Goal: Information Seeking & Learning: Learn about a topic

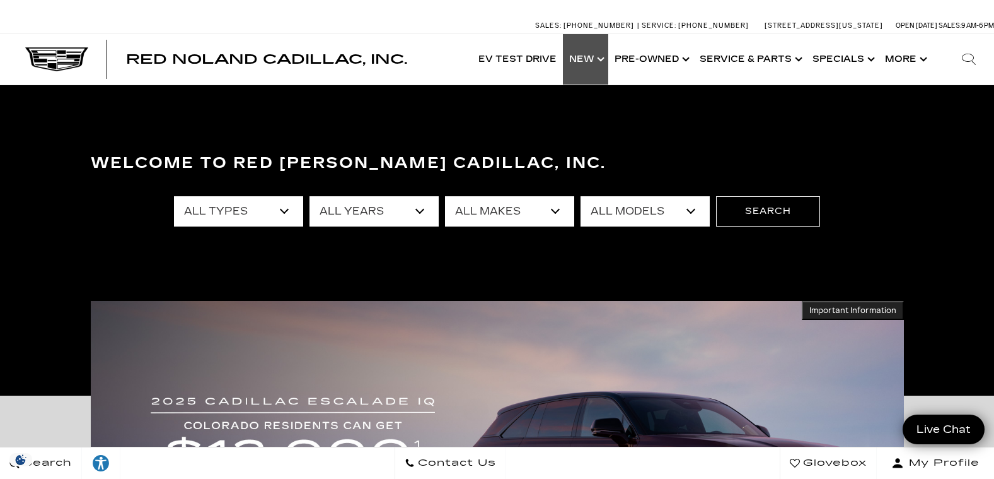
click at [590, 57] on link "Show New" at bounding box center [585, 59] width 45 height 50
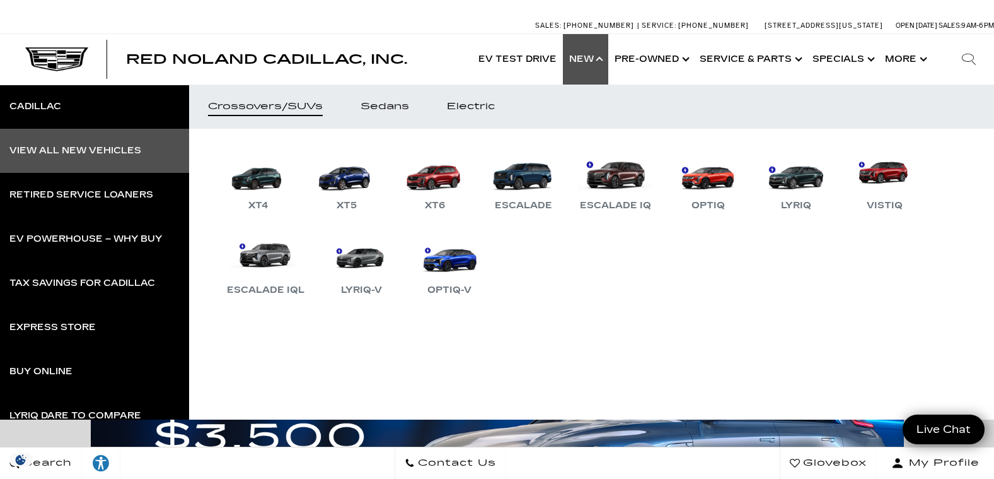
click at [71, 149] on div "View All New Vehicles" at bounding box center [75, 150] width 132 height 9
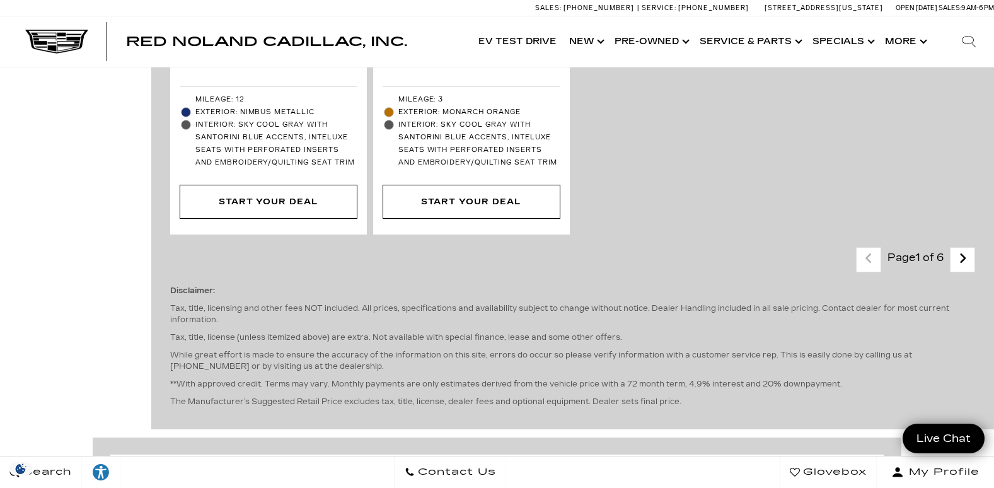
scroll to position [3783, 0]
click at [965, 247] on link "Next - Page" at bounding box center [962, 258] width 27 height 22
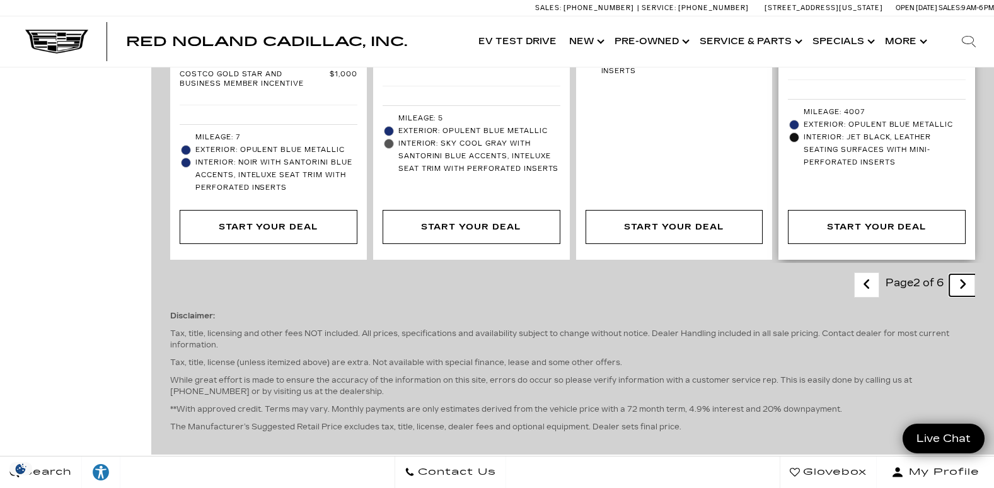
scroll to position [3278, 0]
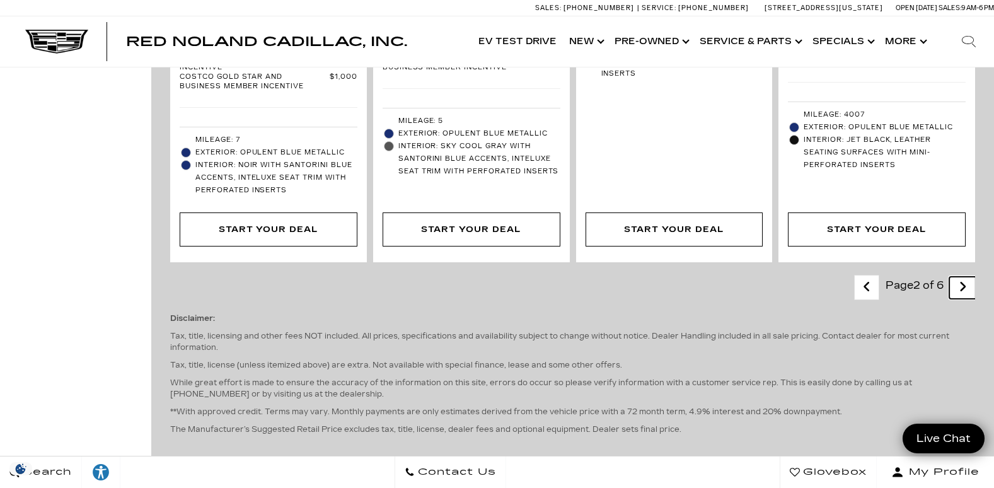
click at [967, 277] on icon "next page" at bounding box center [963, 287] width 8 height 20
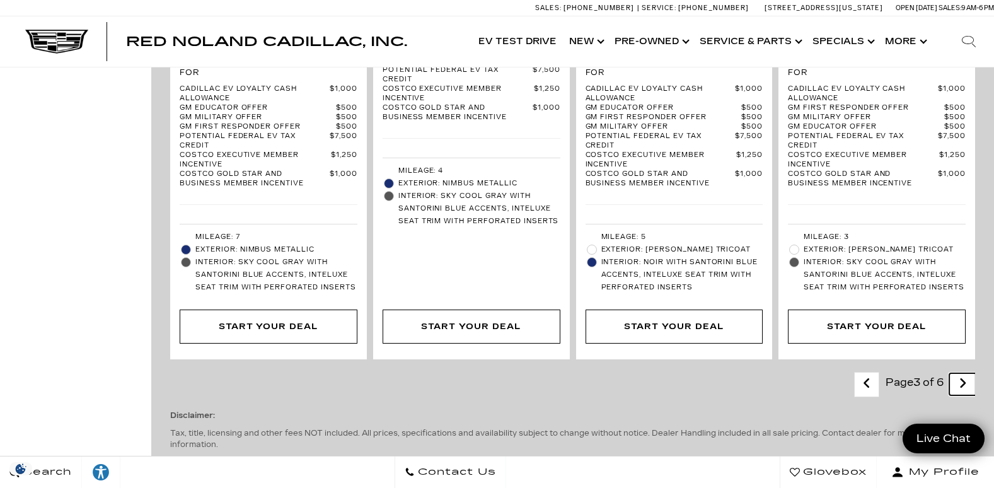
scroll to position [3341, 0]
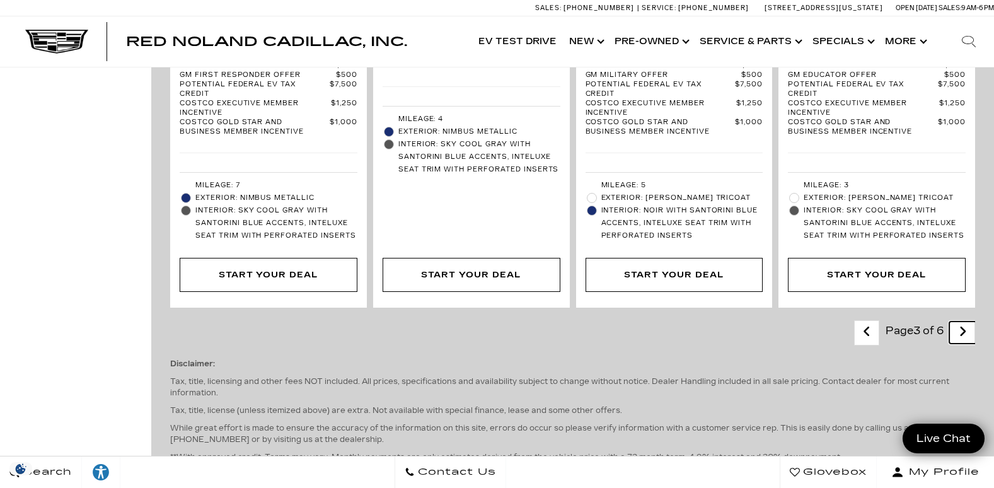
click at [967, 322] on icon "next page" at bounding box center [963, 332] width 8 height 20
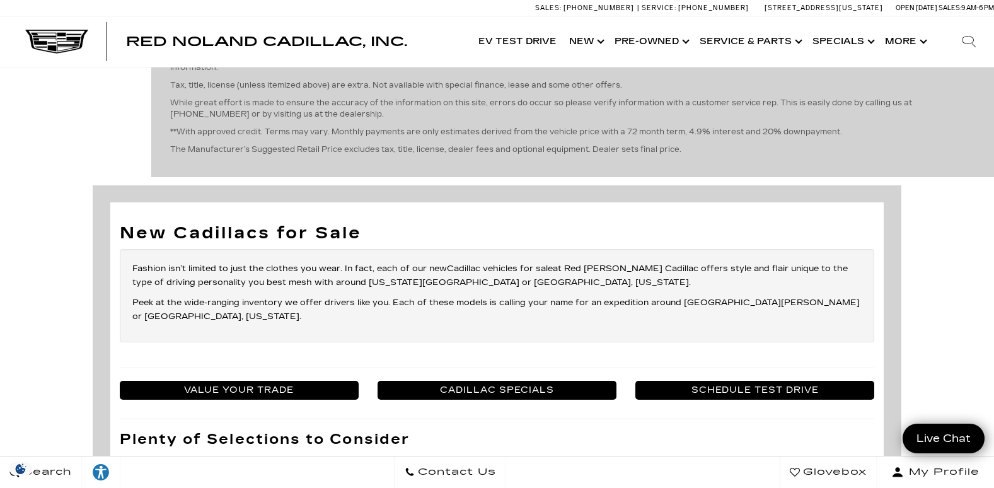
scroll to position [3152, 0]
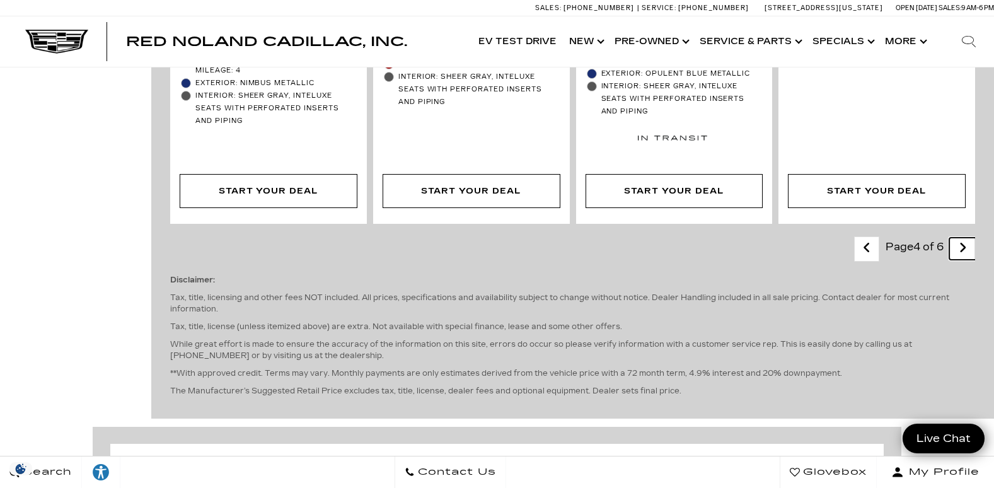
click at [967, 238] on icon "next page" at bounding box center [963, 248] width 8 height 20
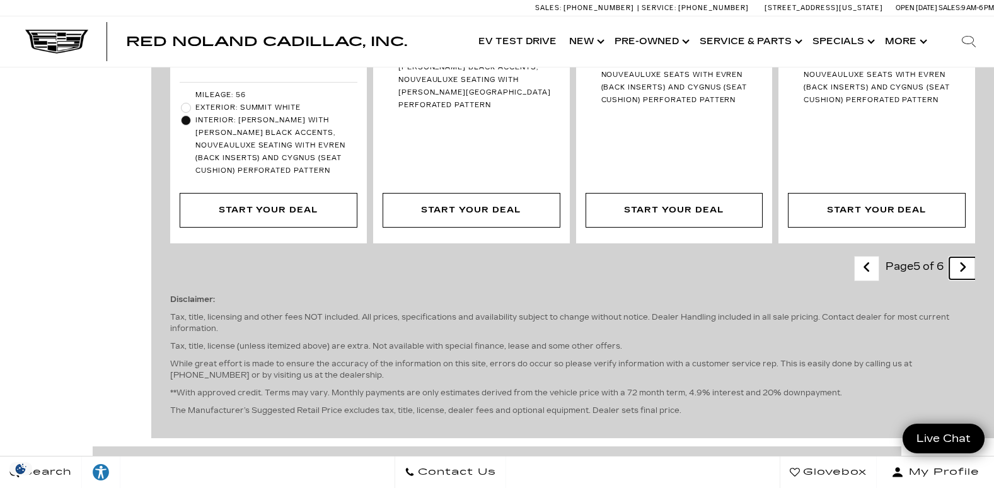
scroll to position [2774, 0]
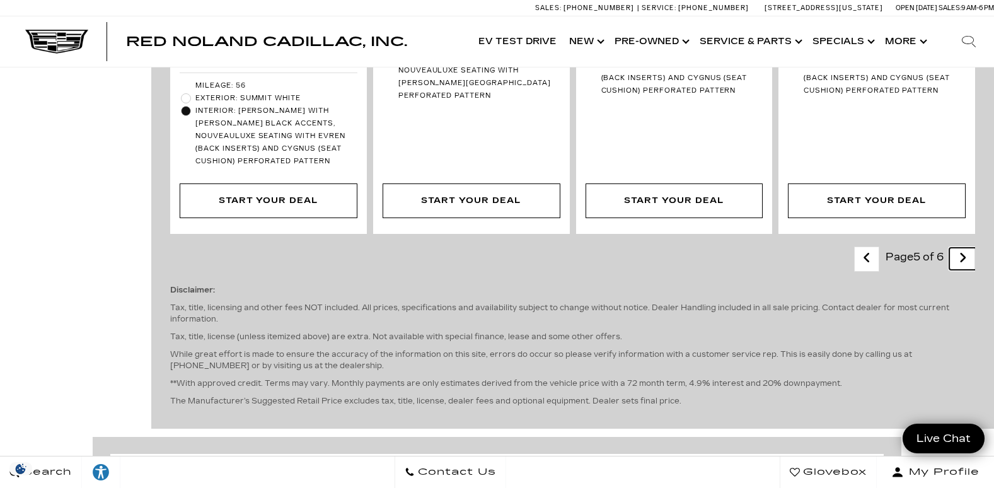
click at [967, 248] on icon "next page" at bounding box center [963, 258] width 8 height 20
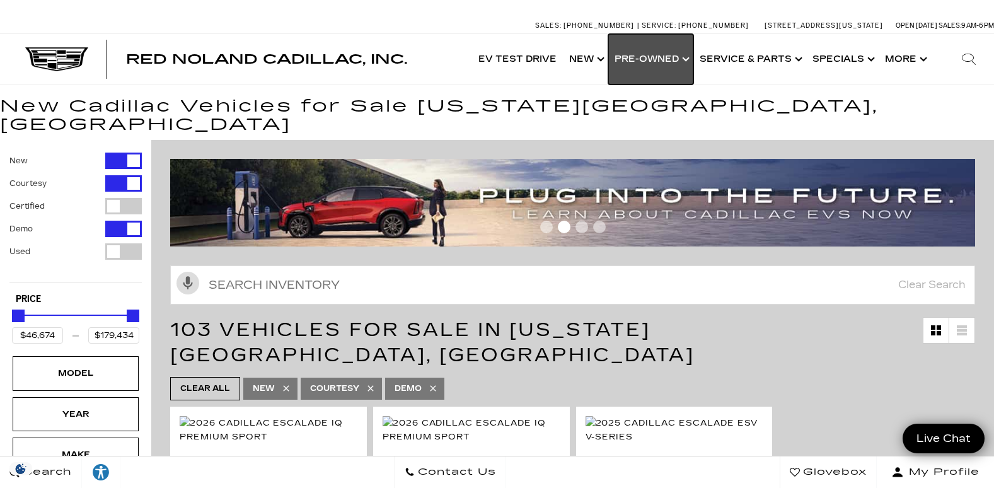
click at [663, 56] on link "Show Pre-Owned" at bounding box center [650, 59] width 85 height 50
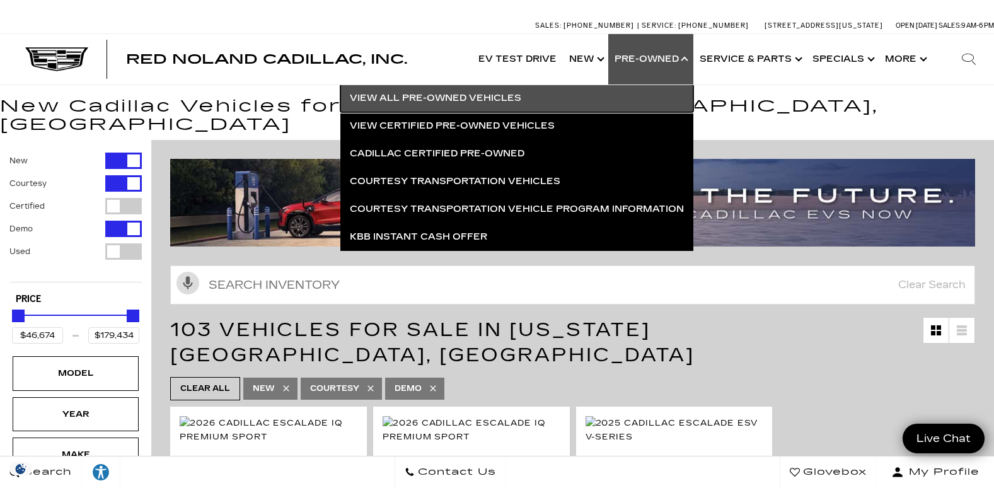
click at [446, 95] on link "View All Pre-Owned Vehicles" at bounding box center [516, 98] width 353 height 28
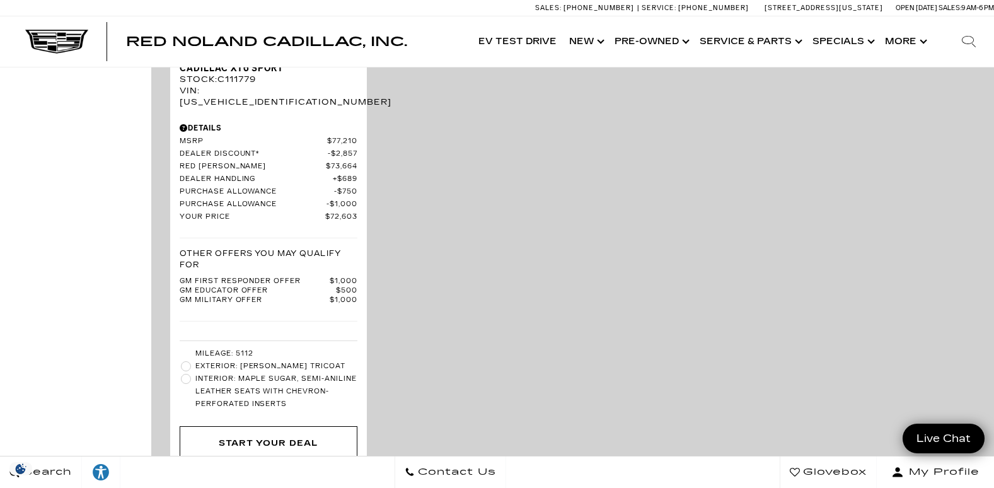
scroll to position [3657, 0]
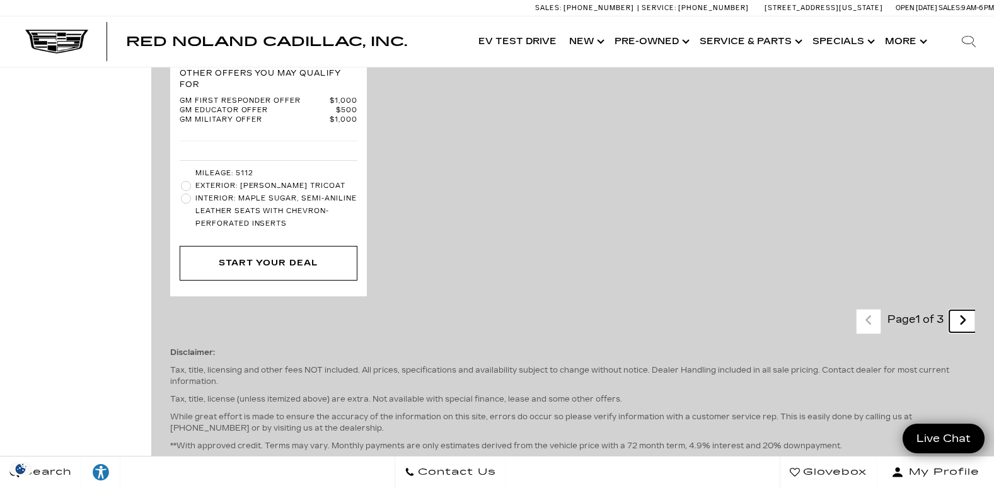
click at [967, 310] on icon "next page" at bounding box center [963, 320] width 8 height 20
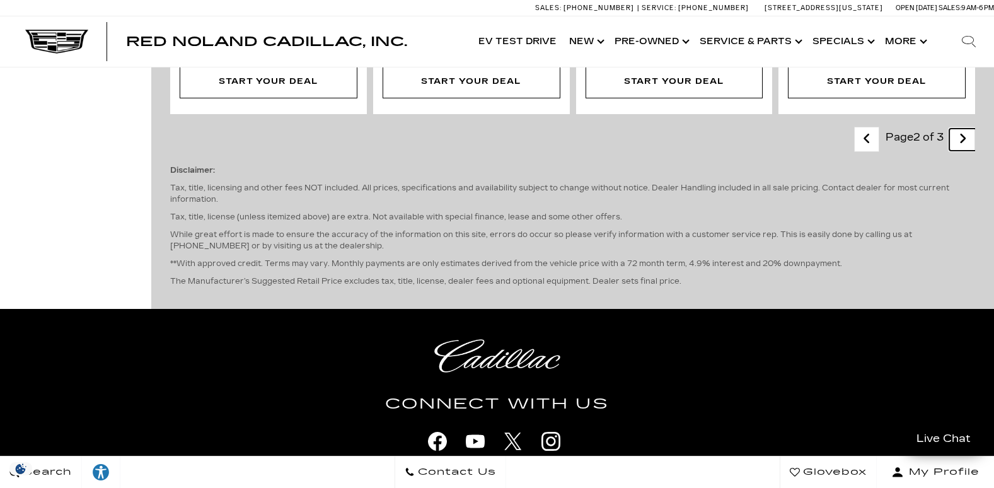
scroll to position [2774, 0]
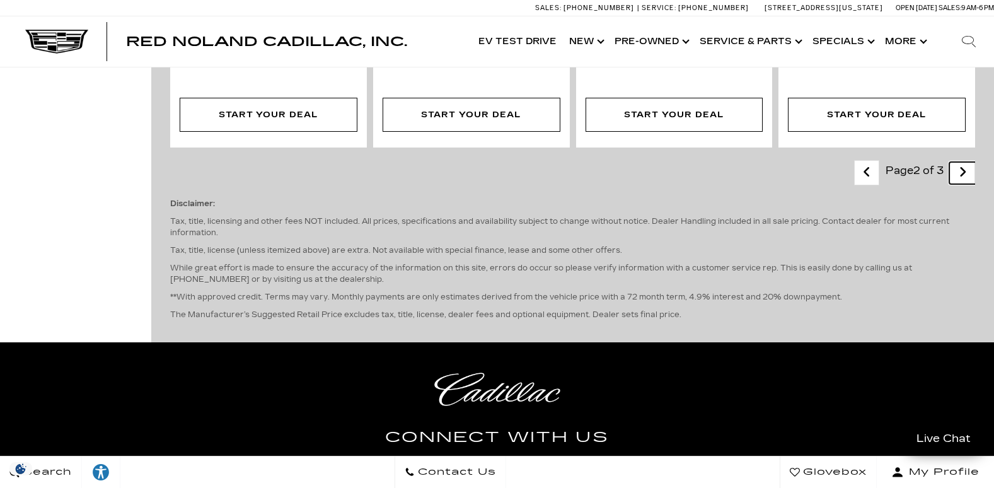
click at [967, 162] on icon "next page" at bounding box center [963, 172] width 8 height 20
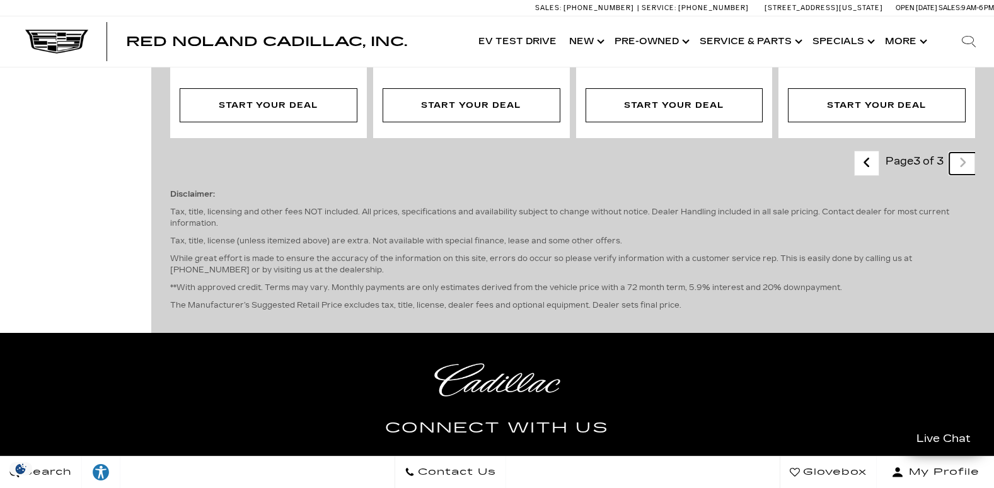
scroll to position [1135, 0]
